Goal: Information Seeking & Learning: Learn about a topic

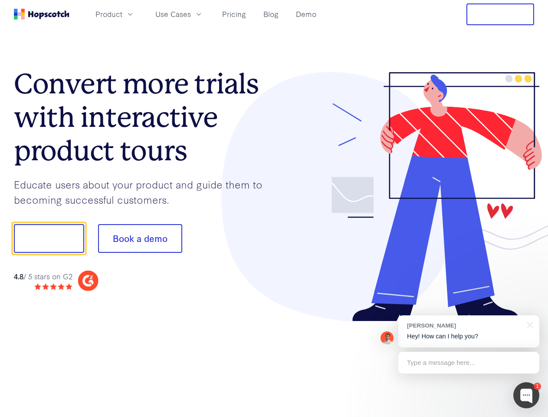
click at [274, 208] on div at bounding box center [404, 197] width 260 height 250
click at [122, 14] on span "Product" at bounding box center [108, 14] width 27 height 11
click at [191, 14] on span "Use Cases" at bounding box center [173, 14] width 36 height 11
click at [500, 14] on button "Free Trial" at bounding box center [501, 14] width 68 height 22
click at [49, 238] on button "Show me!" at bounding box center [49, 238] width 70 height 29
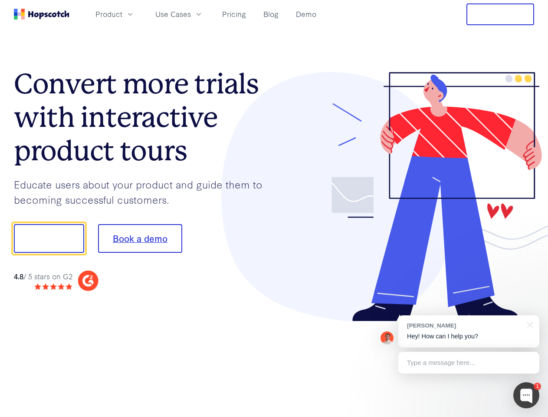
click at [140, 238] on button "Book a demo" at bounding box center [140, 238] width 84 height 29
click at [526, 395] on div at bounding box center [526, 395] width 26 height 26
click at [469, 331] on div "[PERSON_NAME] Hey! How can I help you?" at bounding box center [468, 331] width 141 height 32
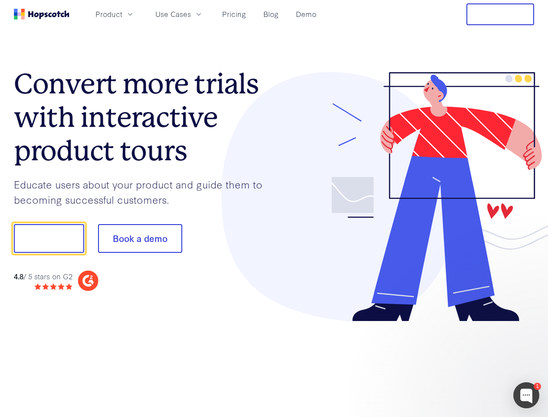
click at [529, 324] on div at bounding box center [458, 237] width 163 height 290
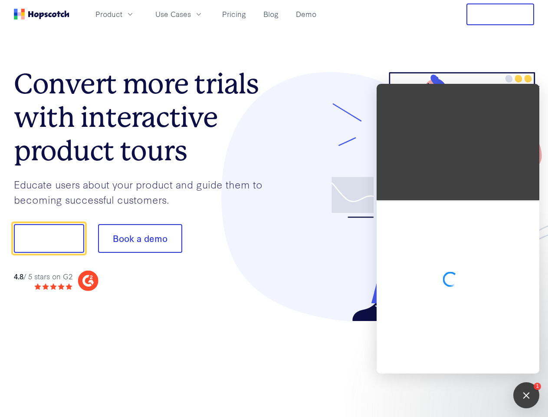
click at [469, 362] on div at bounding box center [458, 286] width 163 height 173
